Goal: Task Accomplishment & Management: Use online tool/utility

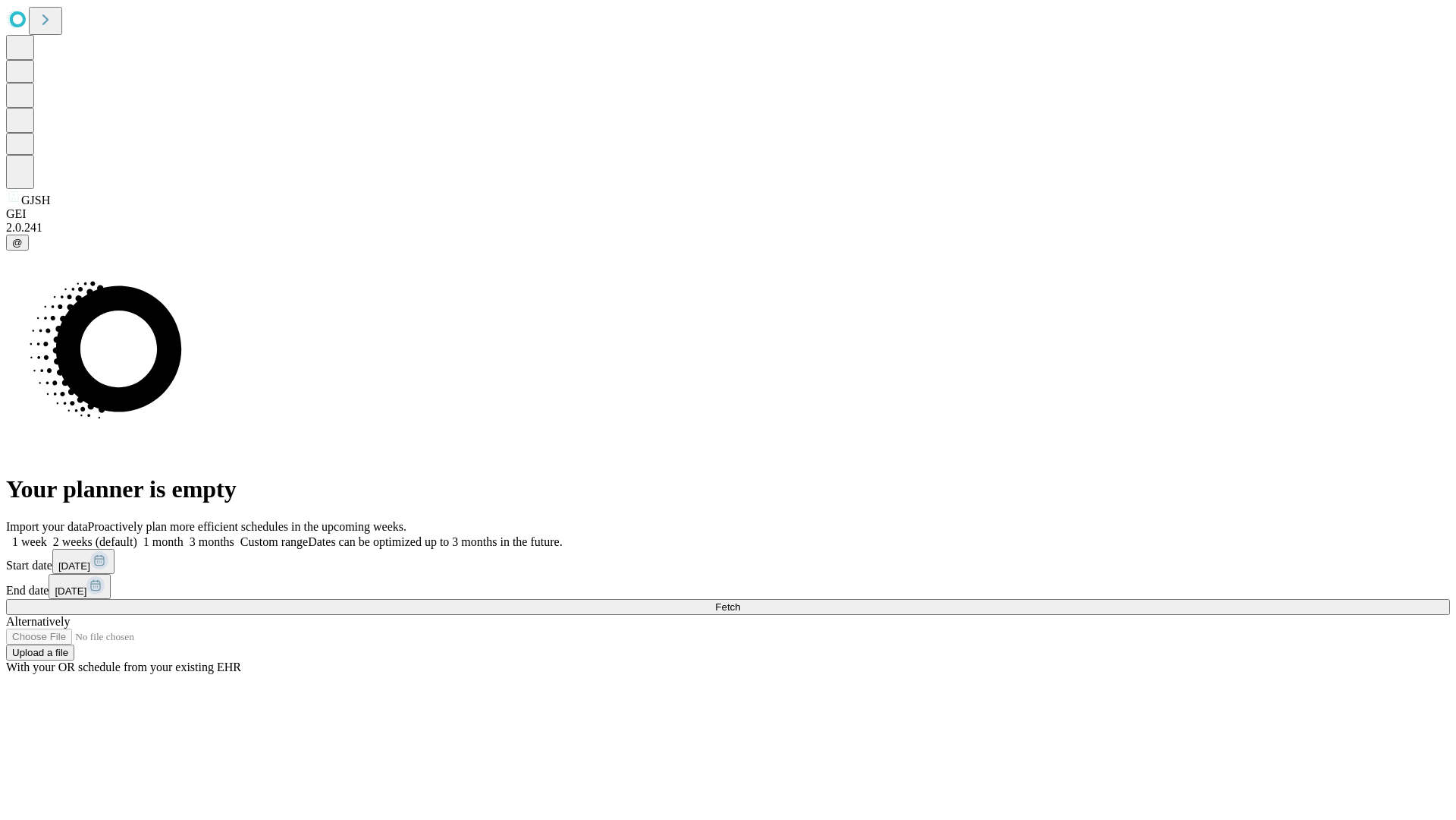
click at [741, 601] on span "Fetch" at bounding box center [727, 607] width 25 height 12
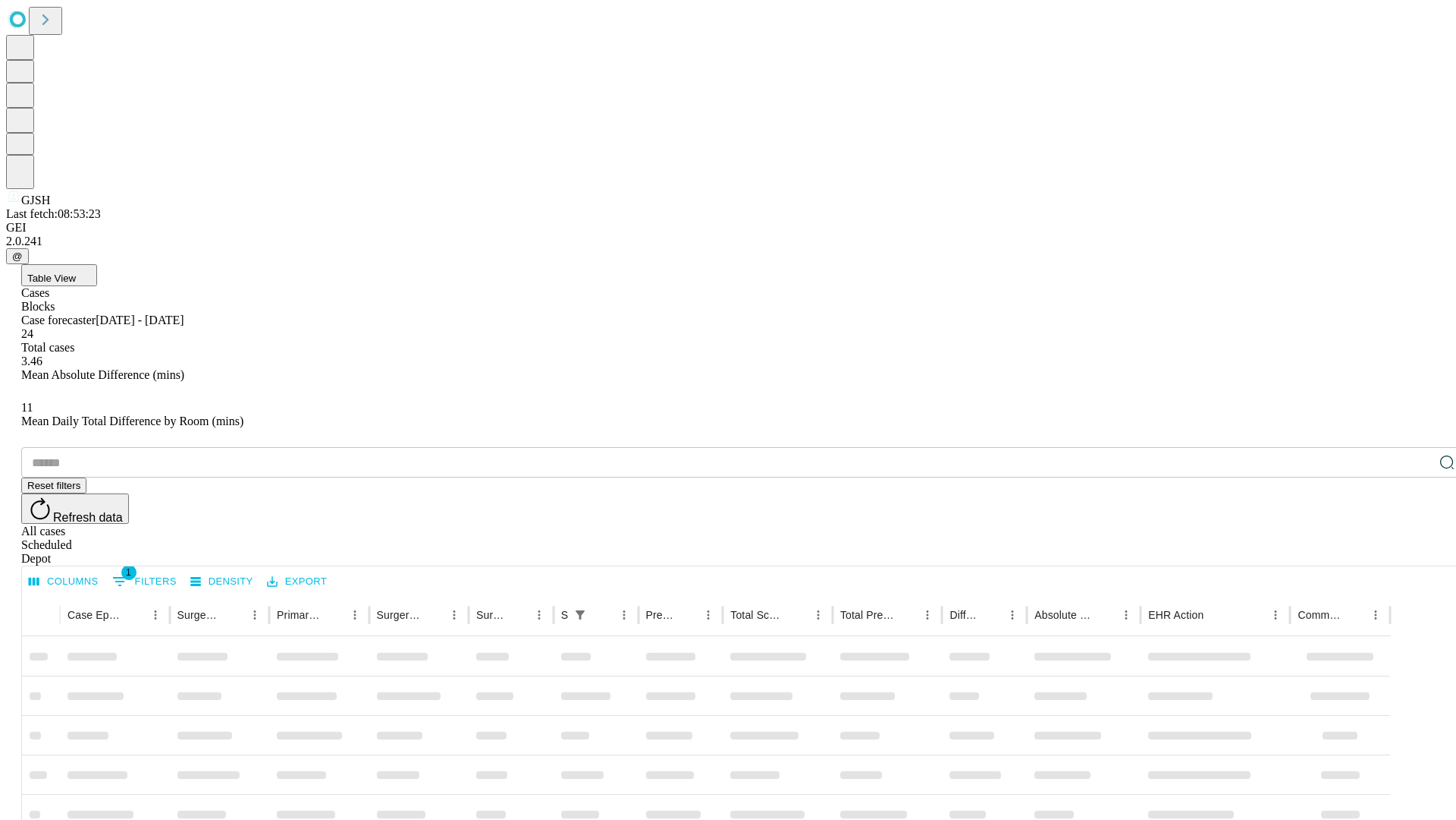
click at [1418, 552] on div "Depot" at bounding box center [744, 559] width 1444 height 14
